Goal: Task Accomplishment & Management: Manage account settings

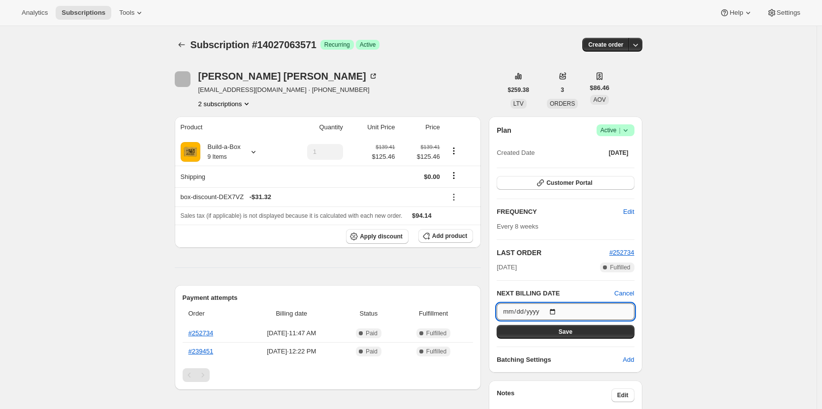
type input "[DATE]"
click at [574, 330] on button "Save" at bounding box center [564, 332] width 137 height 14
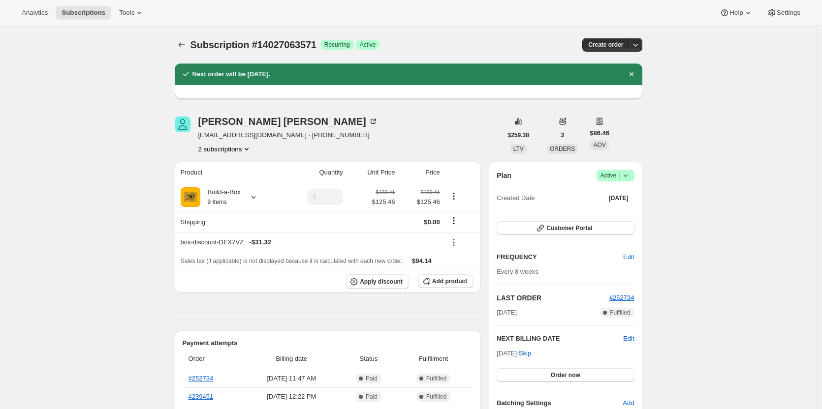
click at [245, 149] on icon "Product actions" at bounding box center [247, 149] width 10 height 10
click at [250, 181] on span "14757527827" at bounding box center [227, 185] width 68 height 10
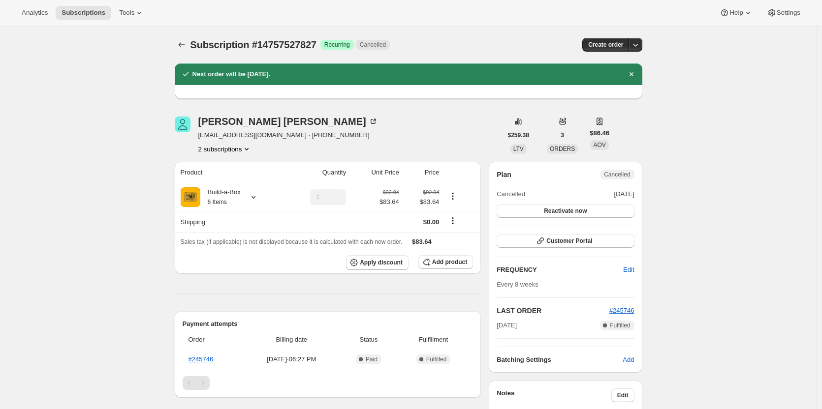
click at [236, 149] on button "2 subscriptions" at bounding box center [225, 149] width 54 height 10
click at [235, 176] on button "14757527827 Info Current" at bounding box center [227, 184] width 74 height 16
click at [235, 168] on span "14027063571" at bounding box center [227, 168] width 68 height 10
